Goal: Information Seeking & Learning: Learn about a topic

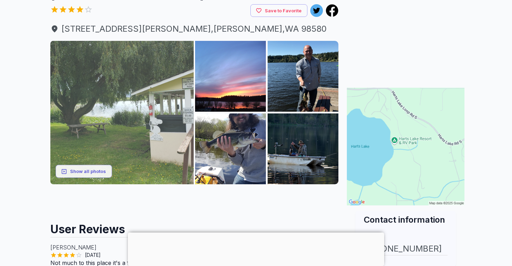
scroll to position [70, 0]
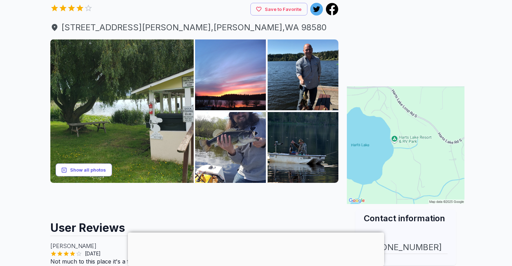
click at [98, 171] on button "Show all photos" at bounding box center [84, 170] width 56 height 13
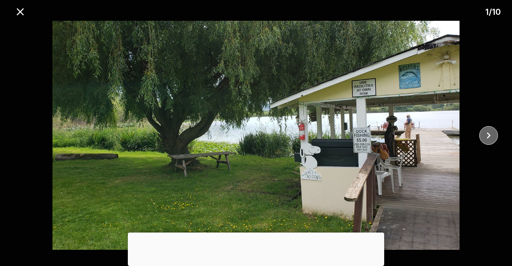
click at [491, 137] on icon "close" at bounding box center [489, 135] width 12 height 12
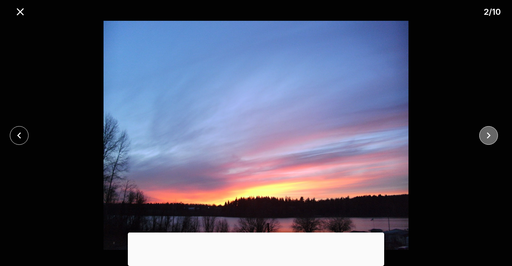
click at [491, 137] on icon "close" at bounding box center [489, 135] width 12 height 12
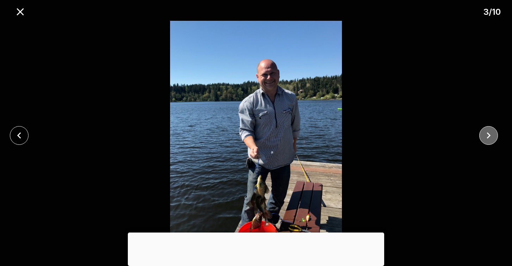
click at [491, 137] on icon "close" at bounding box center [489, 135] width 12 height 12
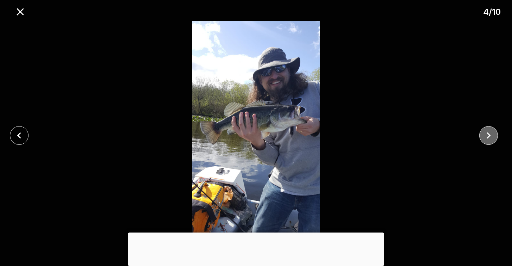
click at [491, 137] on icon "close" at bounding box center [489, 135] width 12 height 12
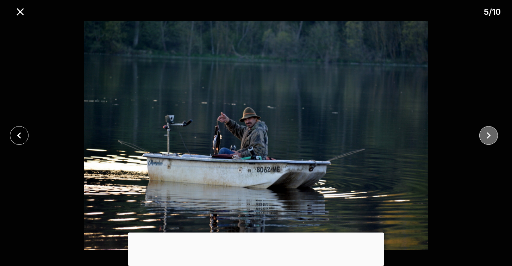
click at [491, 137] on icon "close" at bounding box center [489, 135] width 12 height 12
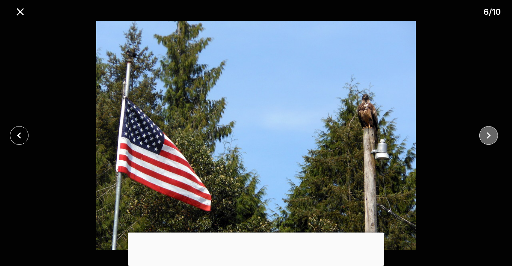
click at [491, 137] on icon "close" at bounding box center [489, 135] width 12 height 12
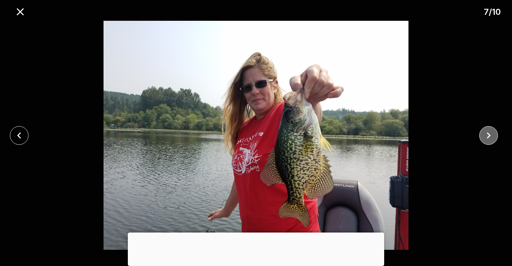
click at [491, 137] on icon "close" at bounding box center [489, 135] width 12 height 12
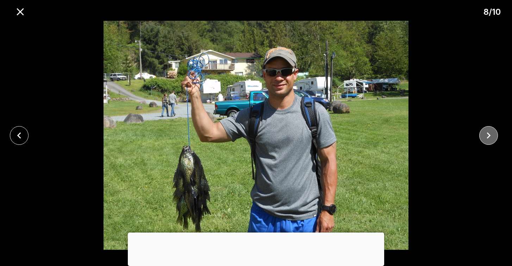
click at [491, 137] on icon "close" at bounding box center [489, 135] width 12 height 12
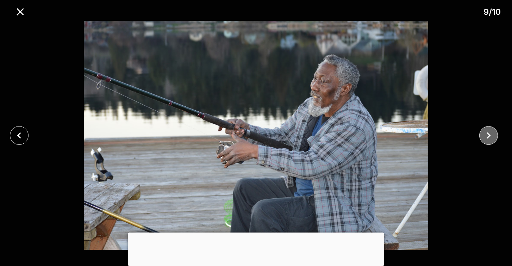
click at [491, 137] on icon "close" at bounding box center [489, 135] width 12 height 12
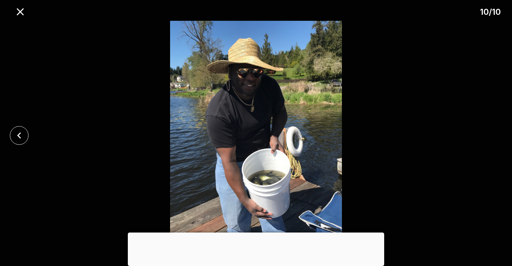
click at [491, 137] on div at bounding box center [256, 135] width 512 height 229
click at [23, 14] on icon "close" at bounding box center [20, 12] width 12 height 12
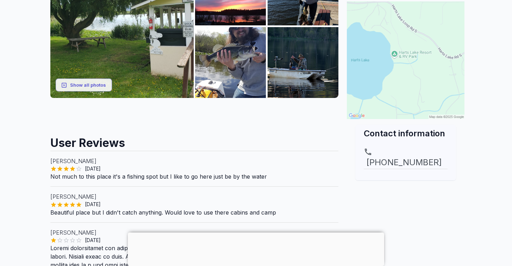
scroll to position [155, 0]
